Goal: Information Seeking & Learning: Learn about a topic

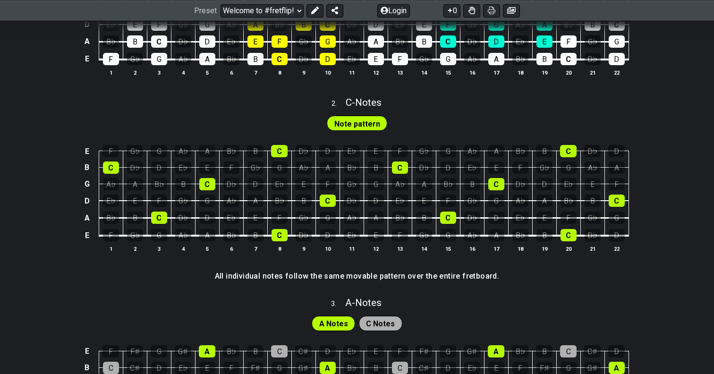
scroll to position [397, 0]
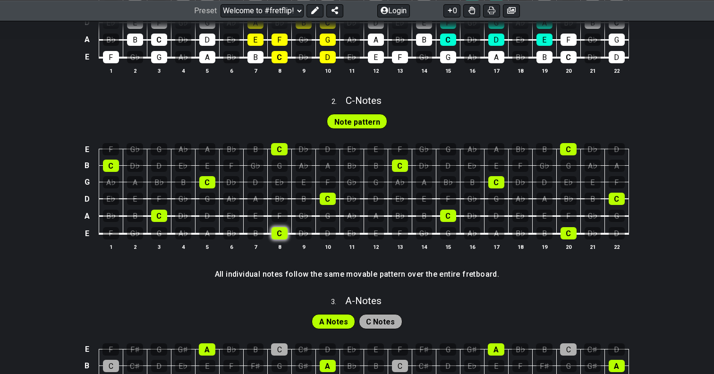
click at [278, 234] on div "C" at bounding box center [280, 233] width 16 height 12
click at [280, 146] on div "C" at bounding box center [279, 149] width 17 height 12
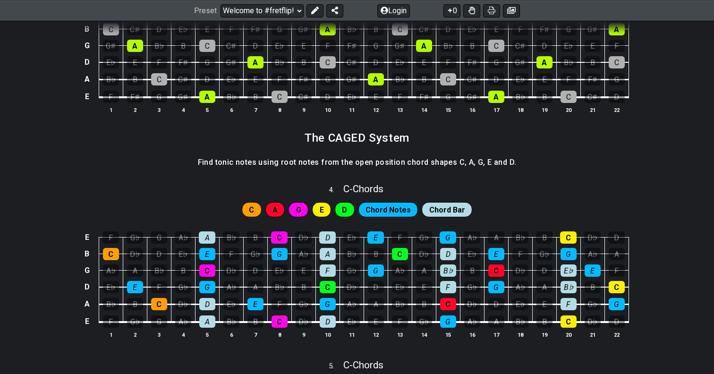
scroll to position [738, 0]
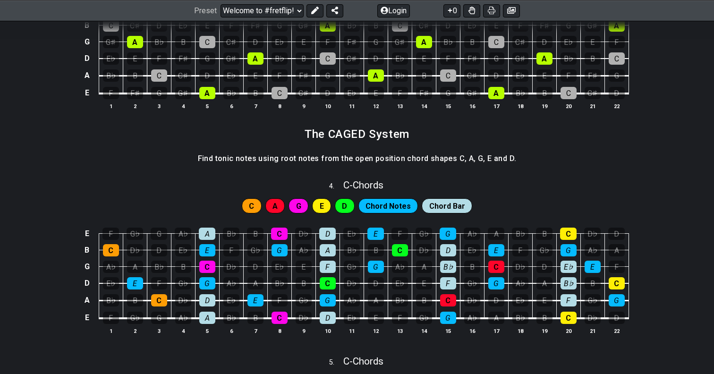
click at [347, 205] on span "D" at bounding box center [344, 206] width 5 height 14
click at [343, 204] on div "D" at bounding box center [345, 205] width 20 height 15
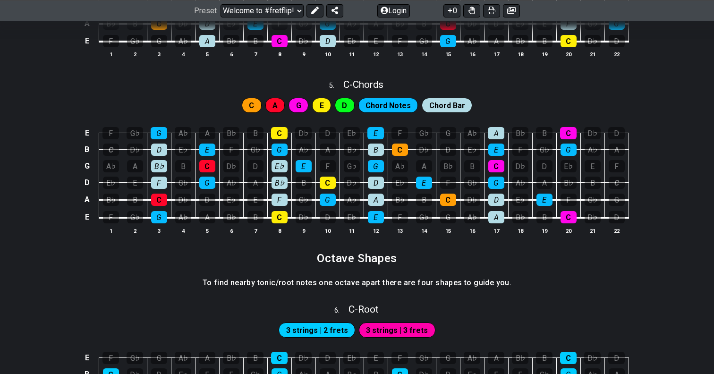
scroll to position [1016, 0]
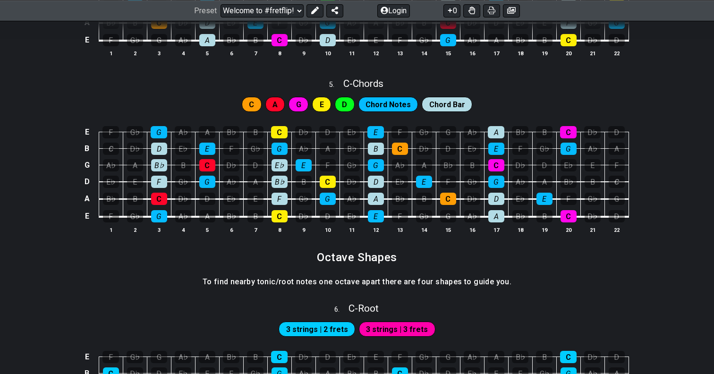
click at [324, 106] on span "E" at bounding box center [322, 105] width 4 height 14
click at [347, 100] on span "D" at bounding box center [344, 105] width 5 height 14
click at [385, 101] on span "Chord Notes" at bounding box center [388, 105] width 45 height 14
click at [430, 102] on span "Chord Bar" at bounding box center [448, 105] width 36 height 14
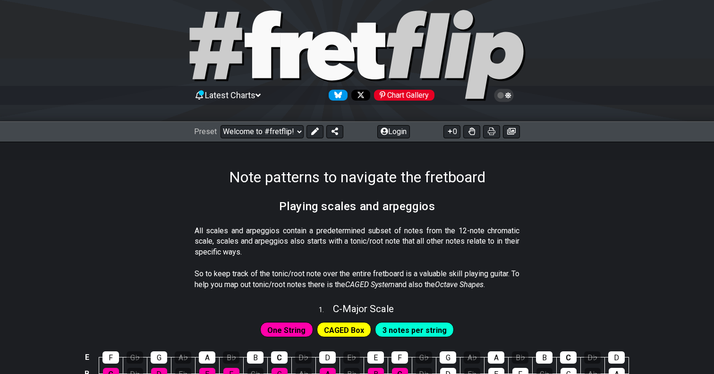
scroll to position [0, 0]
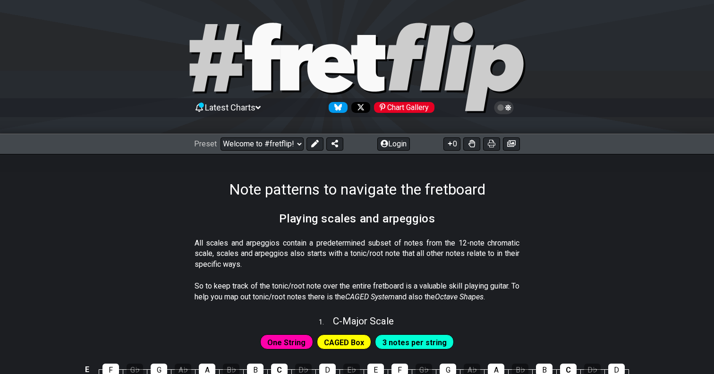
click at [260, 106] on icon at bounding box center [257, 107] width 5 height 3
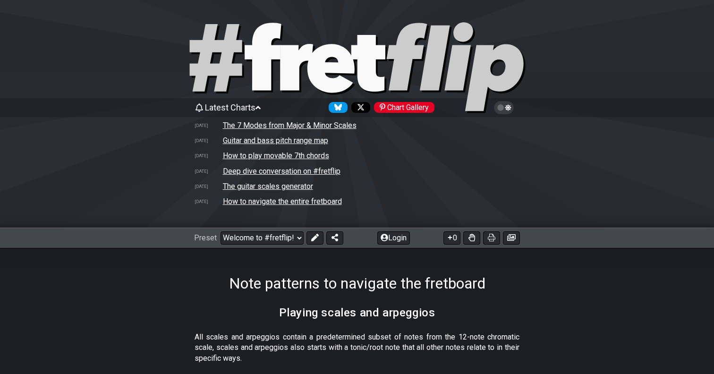
click at [266, 155] on td "How to play movable 7th chords" at bounding box center [276, 156] width 107 height 10
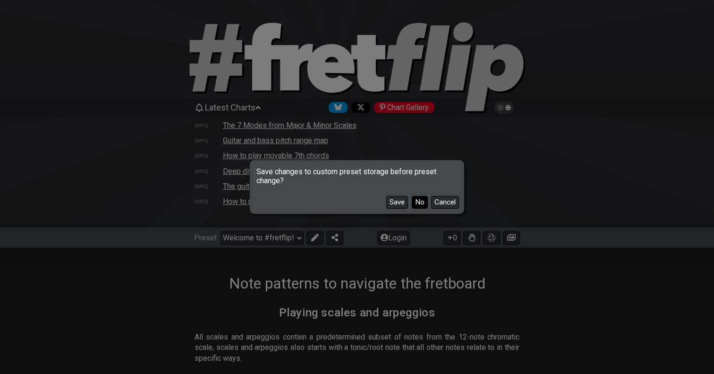
click at [420, 202] on button "No" at bounding box center [420, 202] width 16 height 13
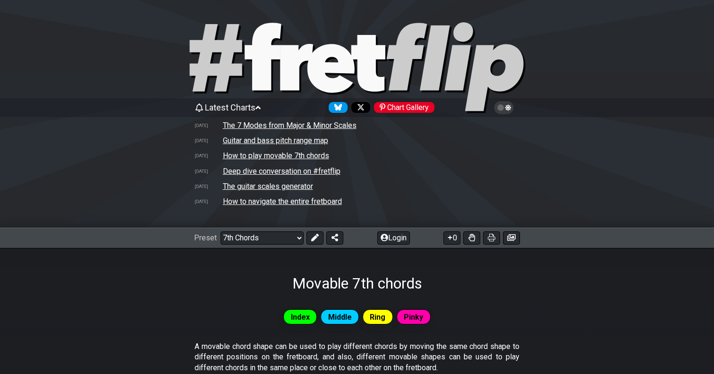
click at [355, 70] on icon at bounding box center [357, 68] width 340 height 95
select select "/welcome"
select select "C"
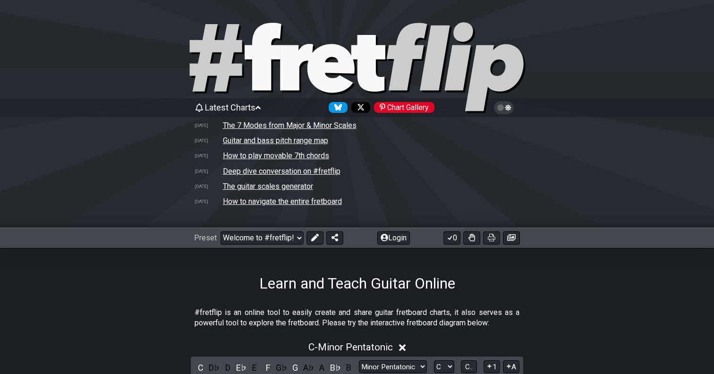
click at [244, 202] on td "How to navigate the entire fretboard" at bounding box center [283, 202] width 120 height 10
